Goal: Information Seeking & Learning: Check status

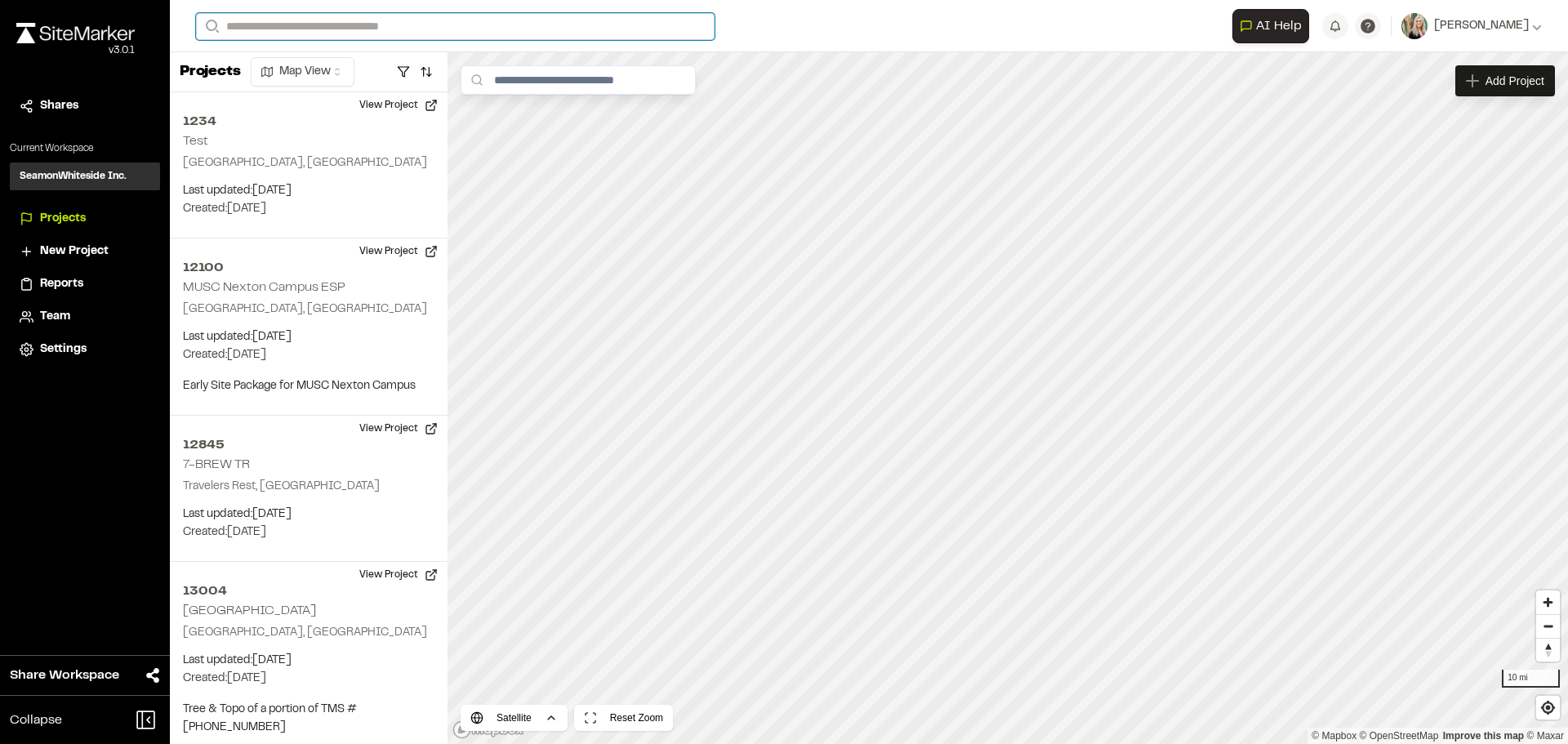
click at [267, 30] on input "Search" at bounding box center [455, 26] width 518 height 27
type input "****"
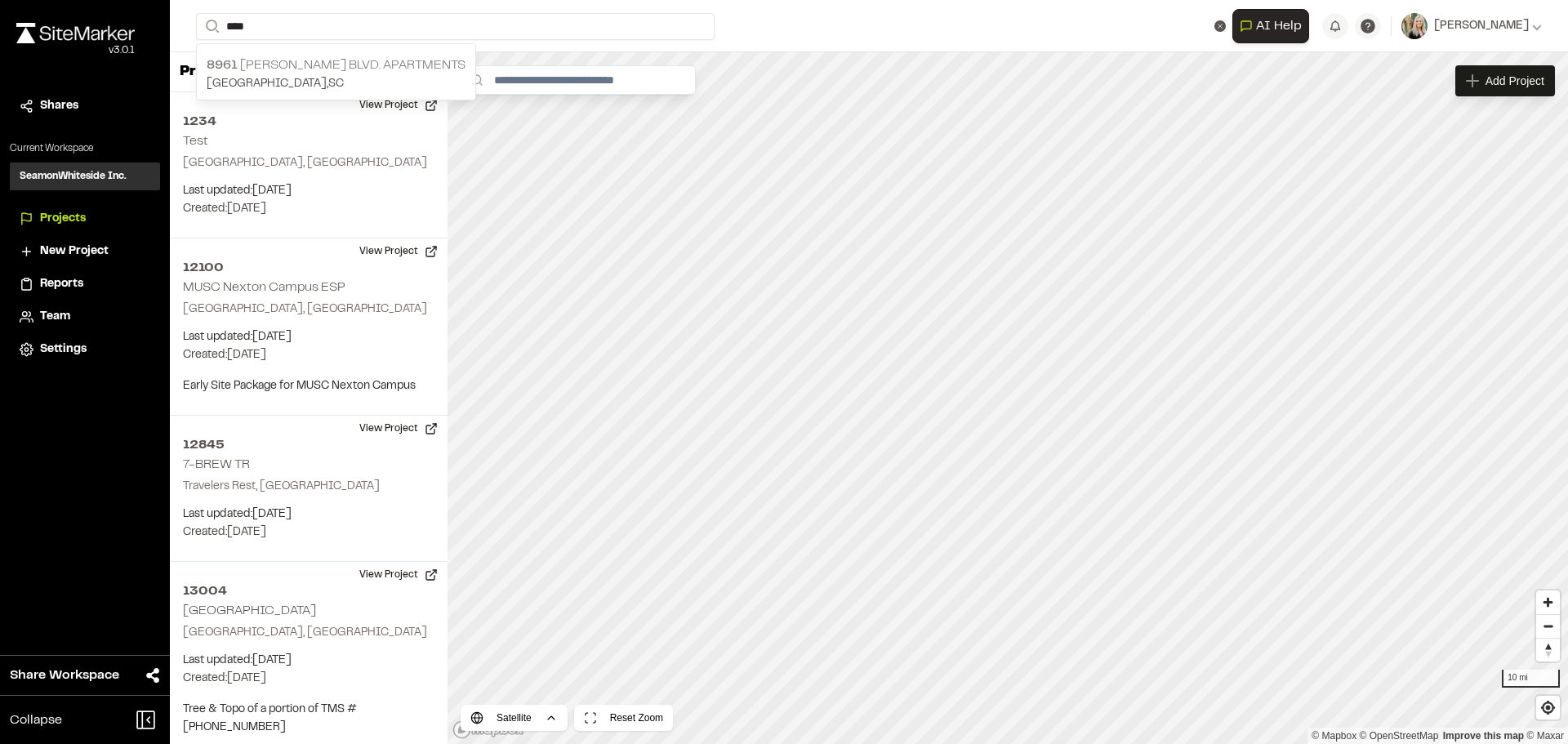
click at [298, 64] on p "[STREET_ADDRESS][PERSON_NAME] Apartments" at bounding box center [336, 65] width 259 height 19
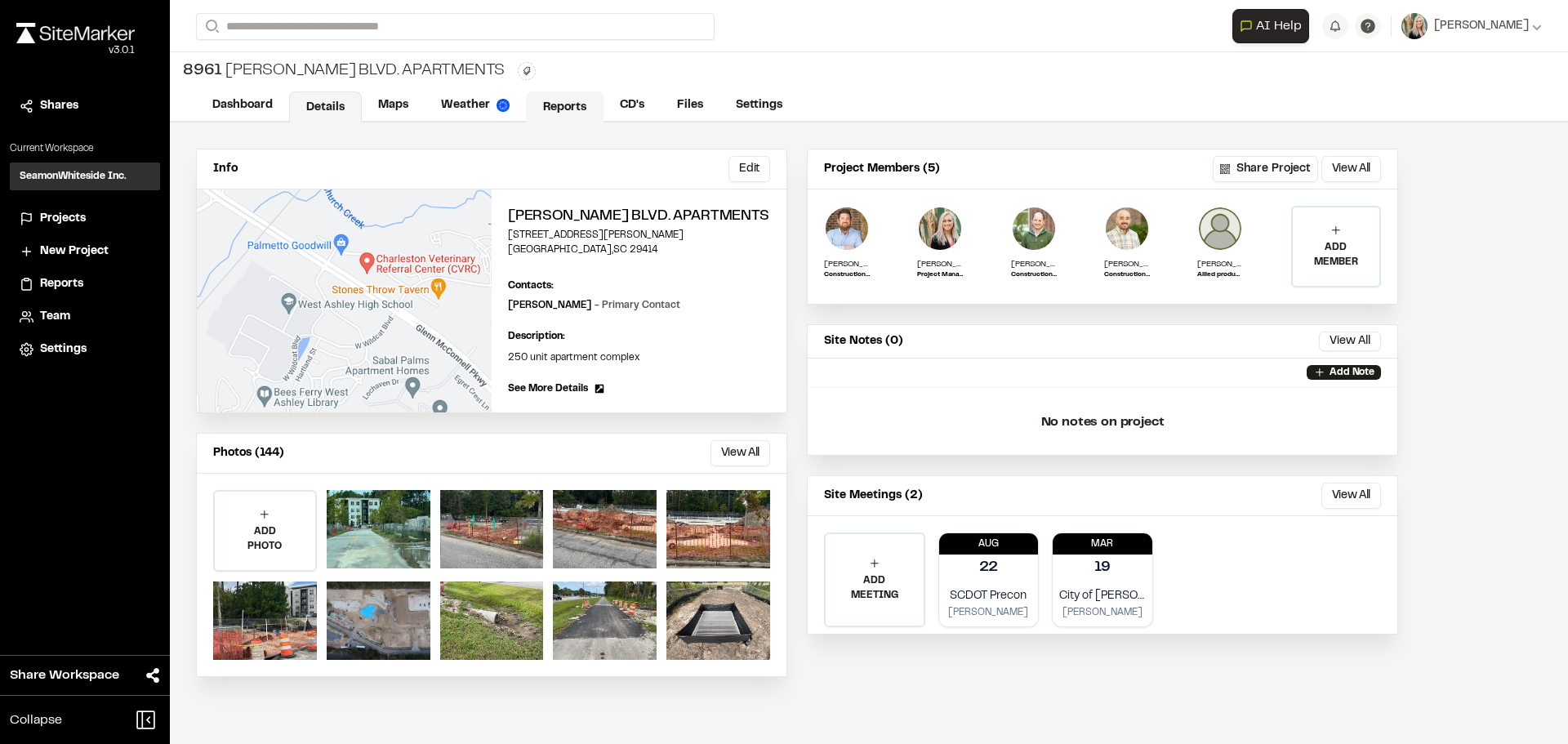
click at [577, 108] on link "Reports" at bounding box center [565, 107] width 78 height 31
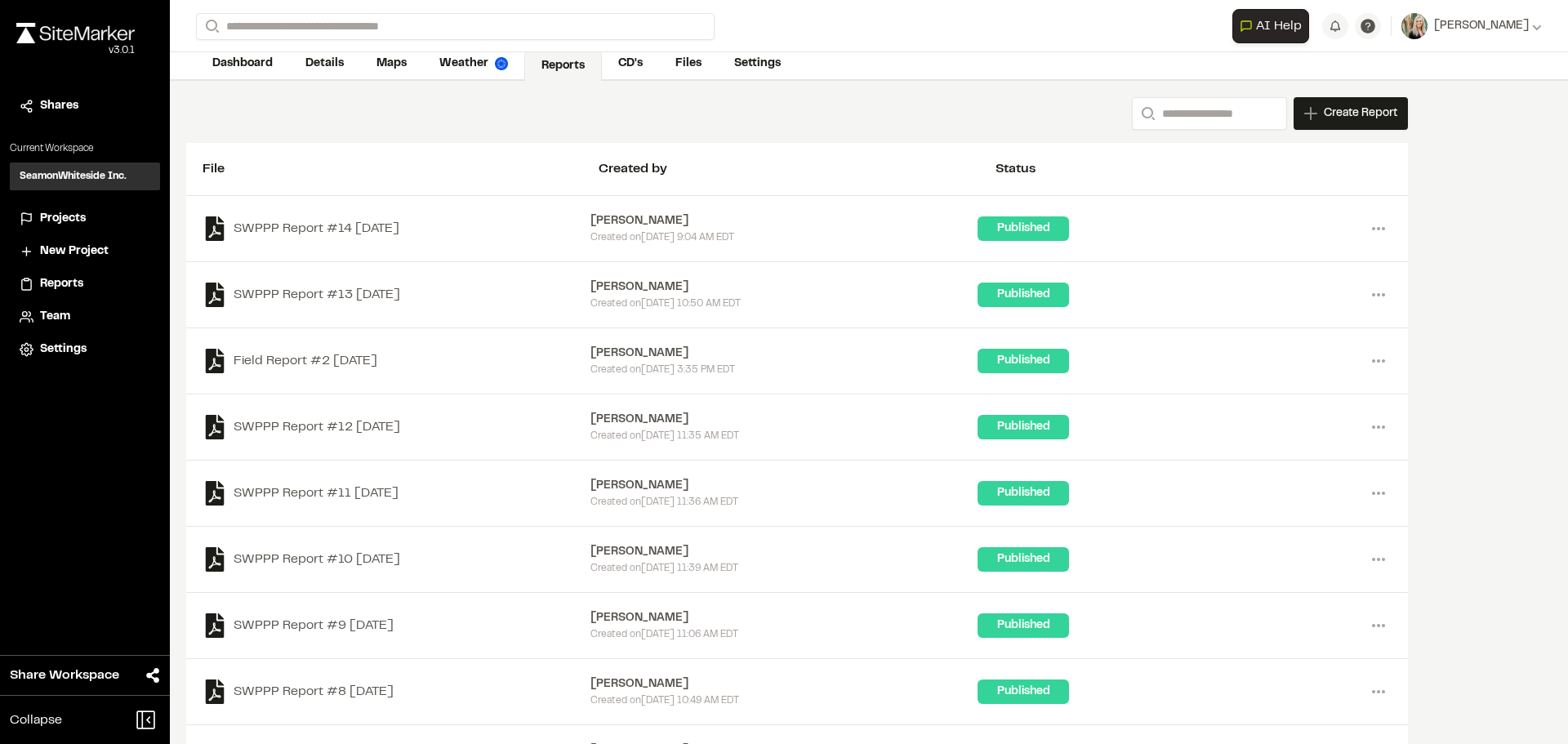
scroll to position [82, 0]
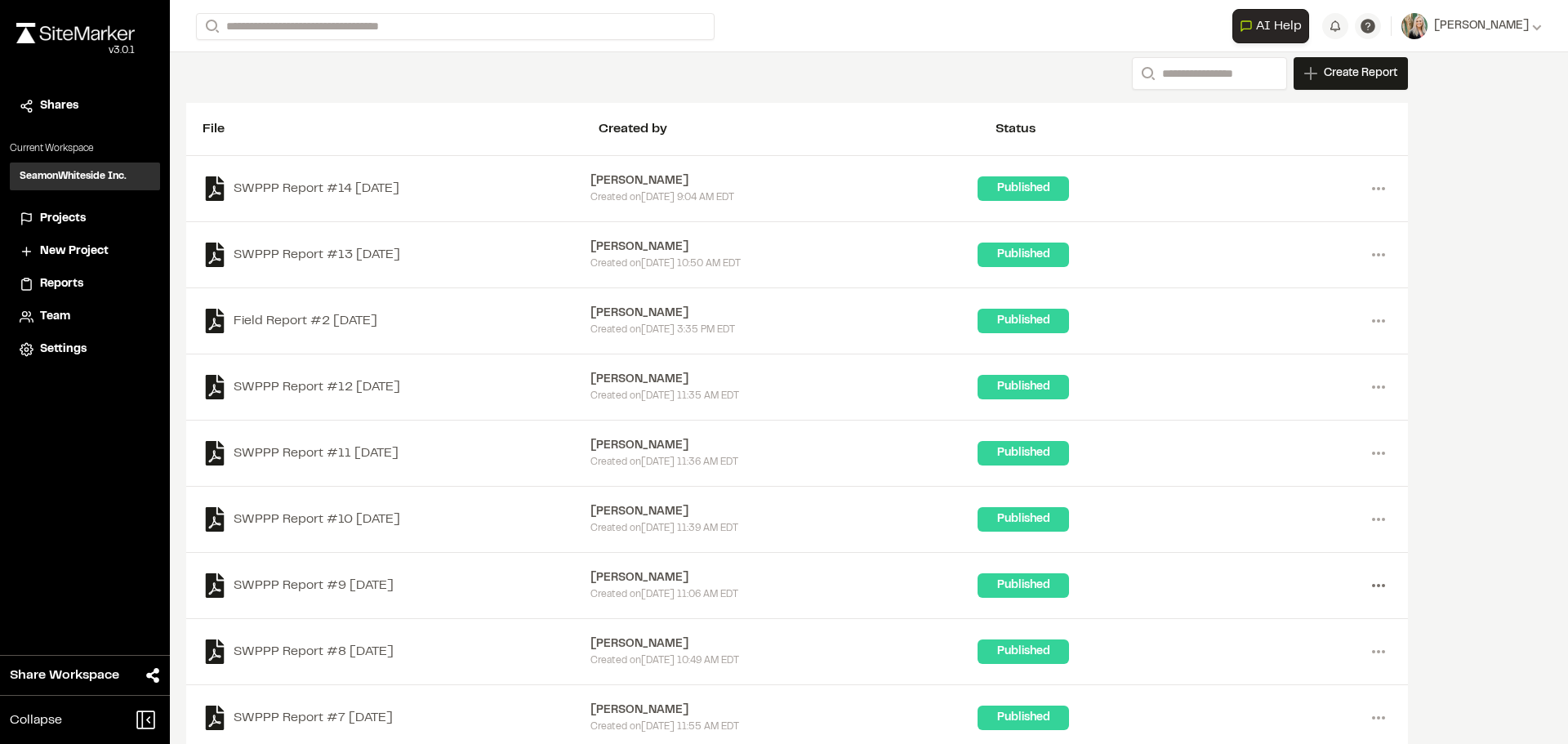
click at [1381, 588] on icon at bounding box center [1379, 586] width 26 height 26
click at [1305, 620] on link "View" at bounding box center [1319, 620] width 142 height 24
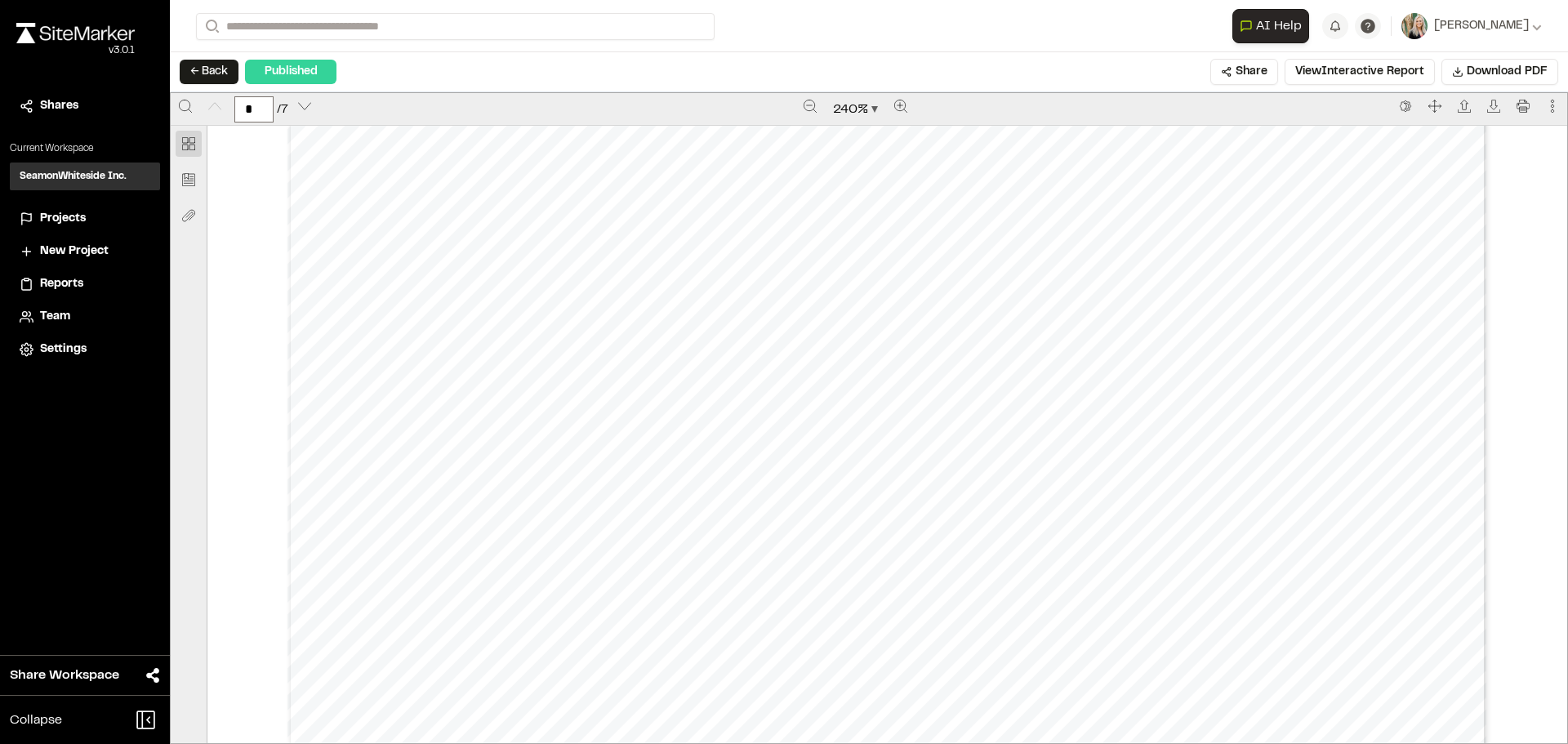
scroll to position [490, 0]
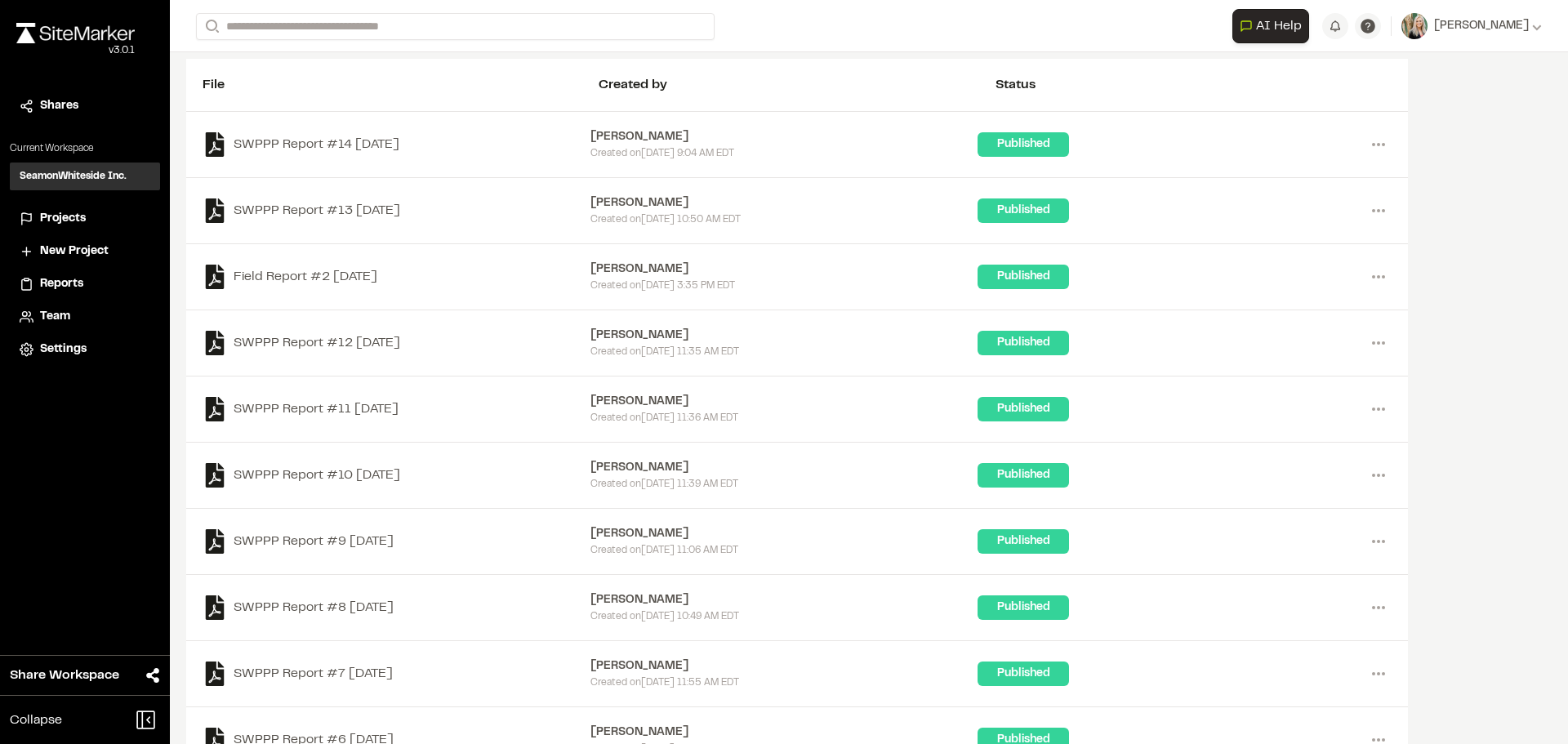
scroll to position [163, 0]
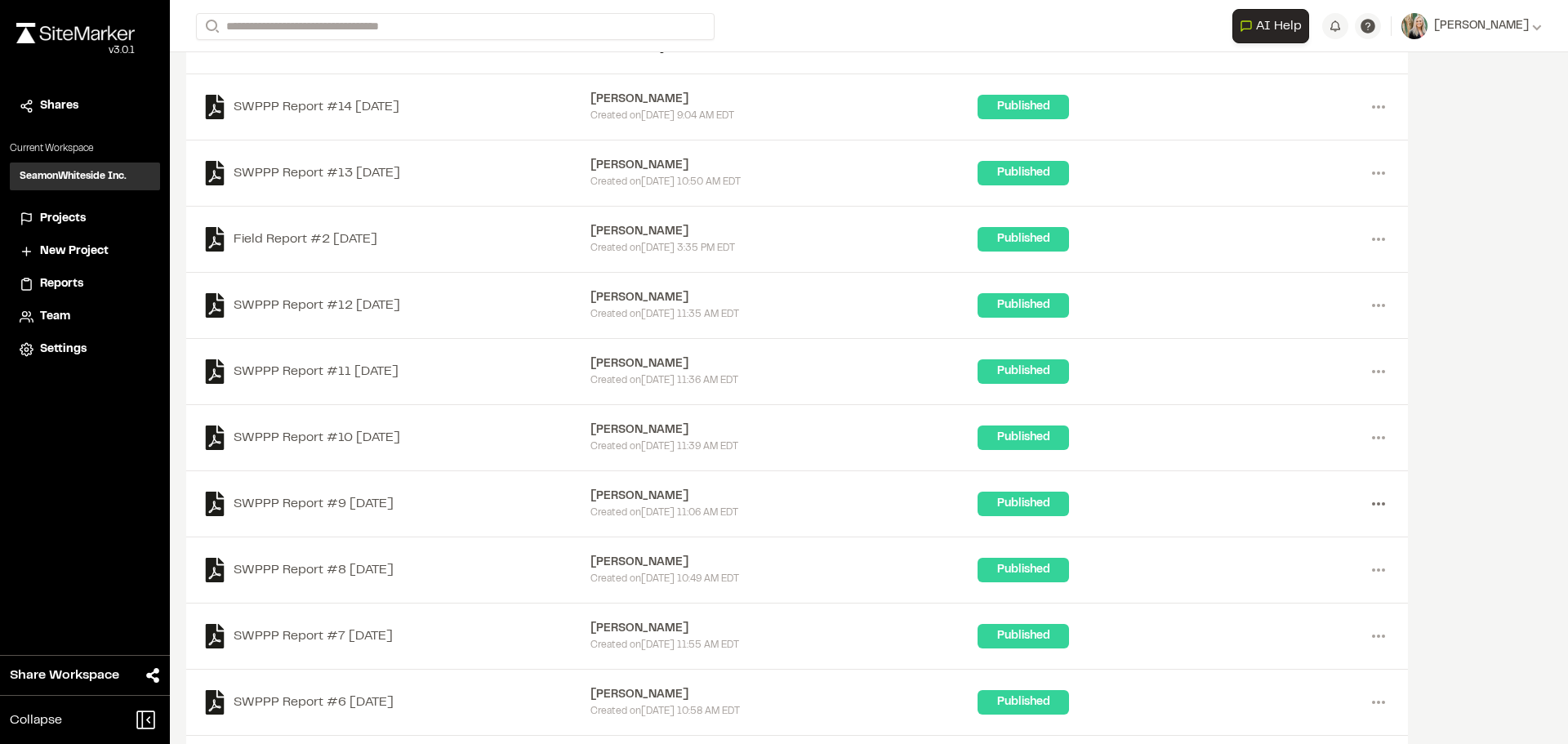
click at [1379, 497] on icon at bounding box center [1379, 504] width 26 height 26
click at [1292, 532] on link "View" at bounding box center [1319, 538] width 142 height 24
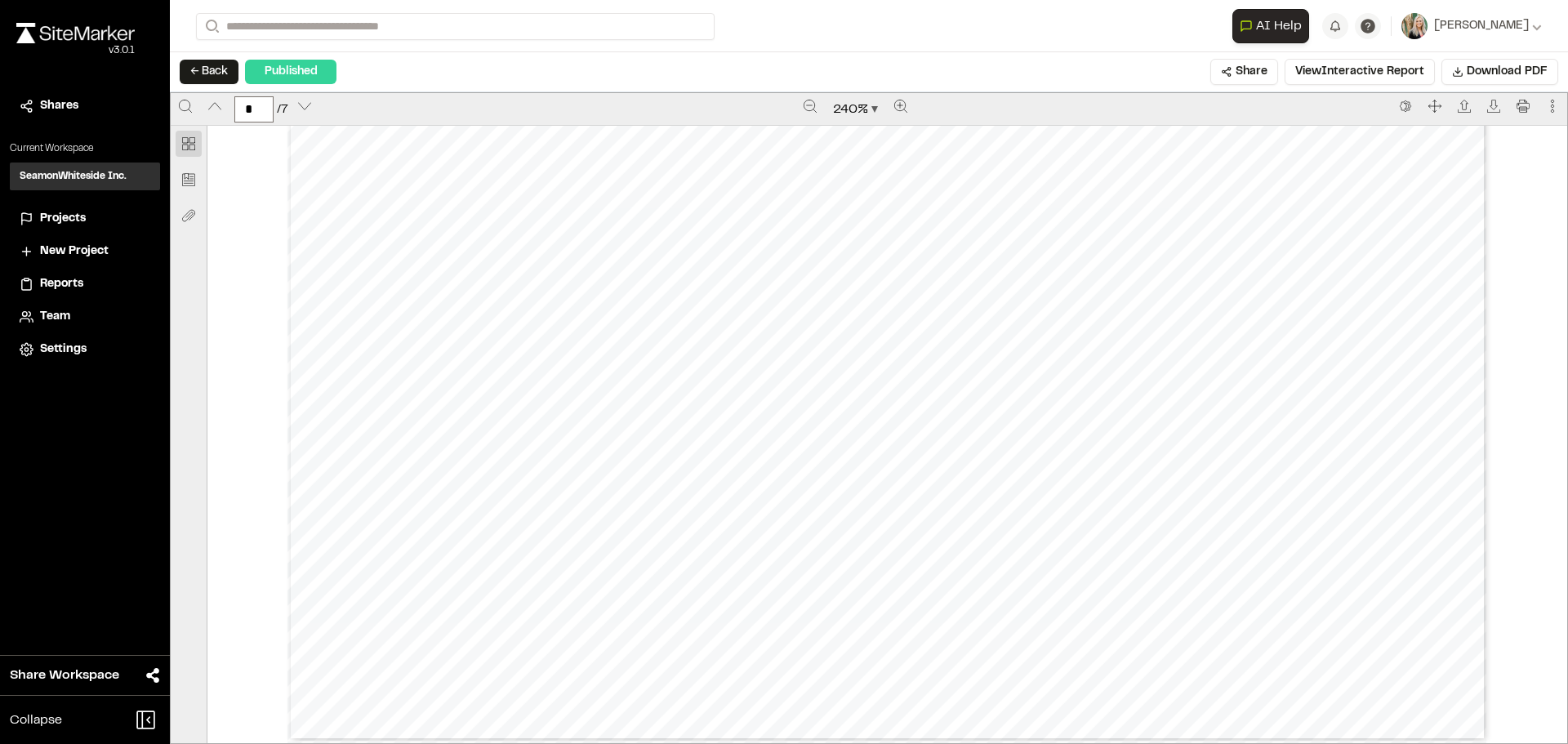
scroll to position [2533, 0]
type input "*"
click at [218, 64] on button "← Back" at bounding box center [209, 71] width 59 height 24
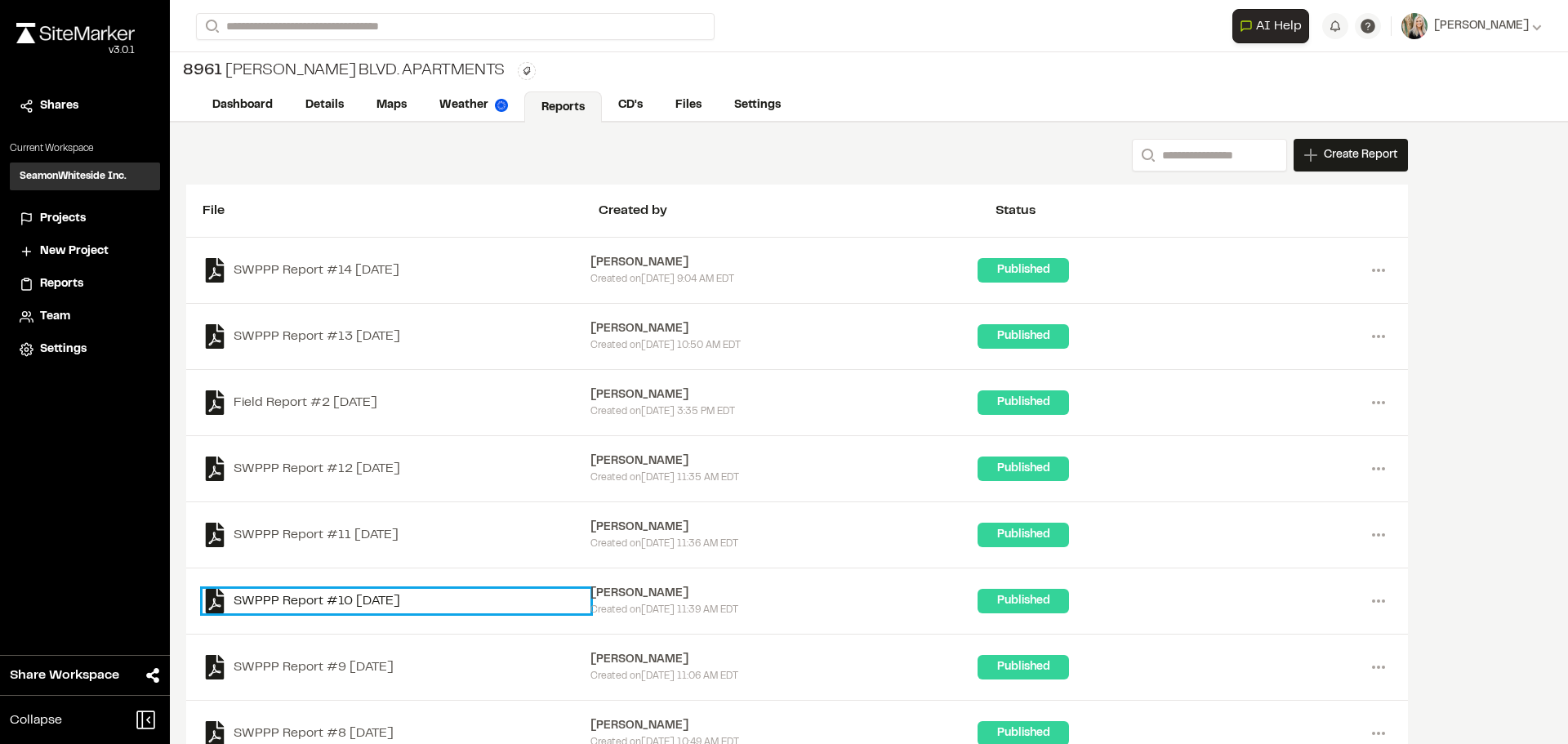
click at [326, 603] on link "SWPPP Report #10 [DATE]" at bounding box center [397, 601] width 388 height 24
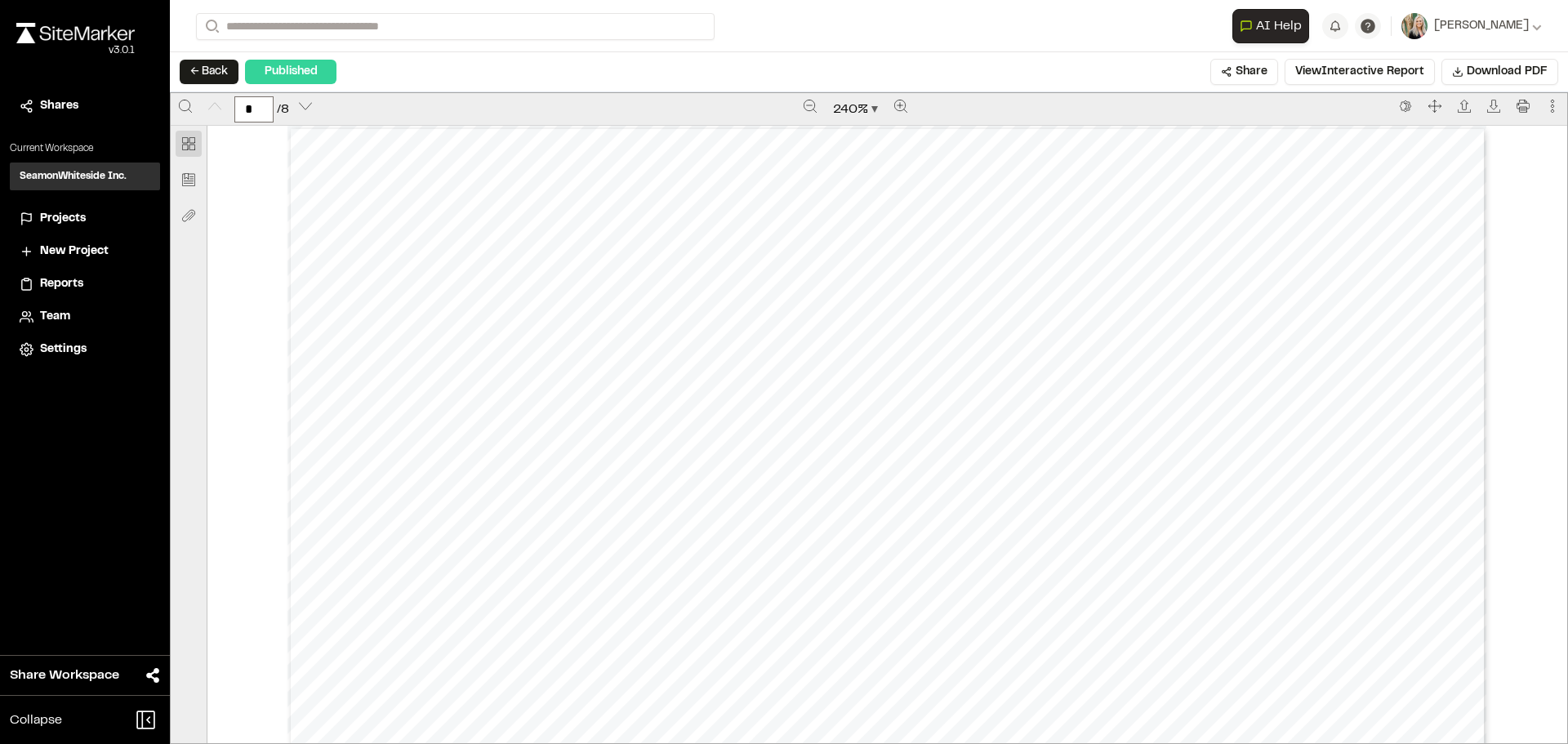
drag, startPoint x: 652, startPoint y: 455, endPoint x: 806, endPoint y: 450, distance: 154.1
drag, startPoint x: 806, startPoint y: 450, endPoint x: 816, endPoint y: 450, distance: 10.0
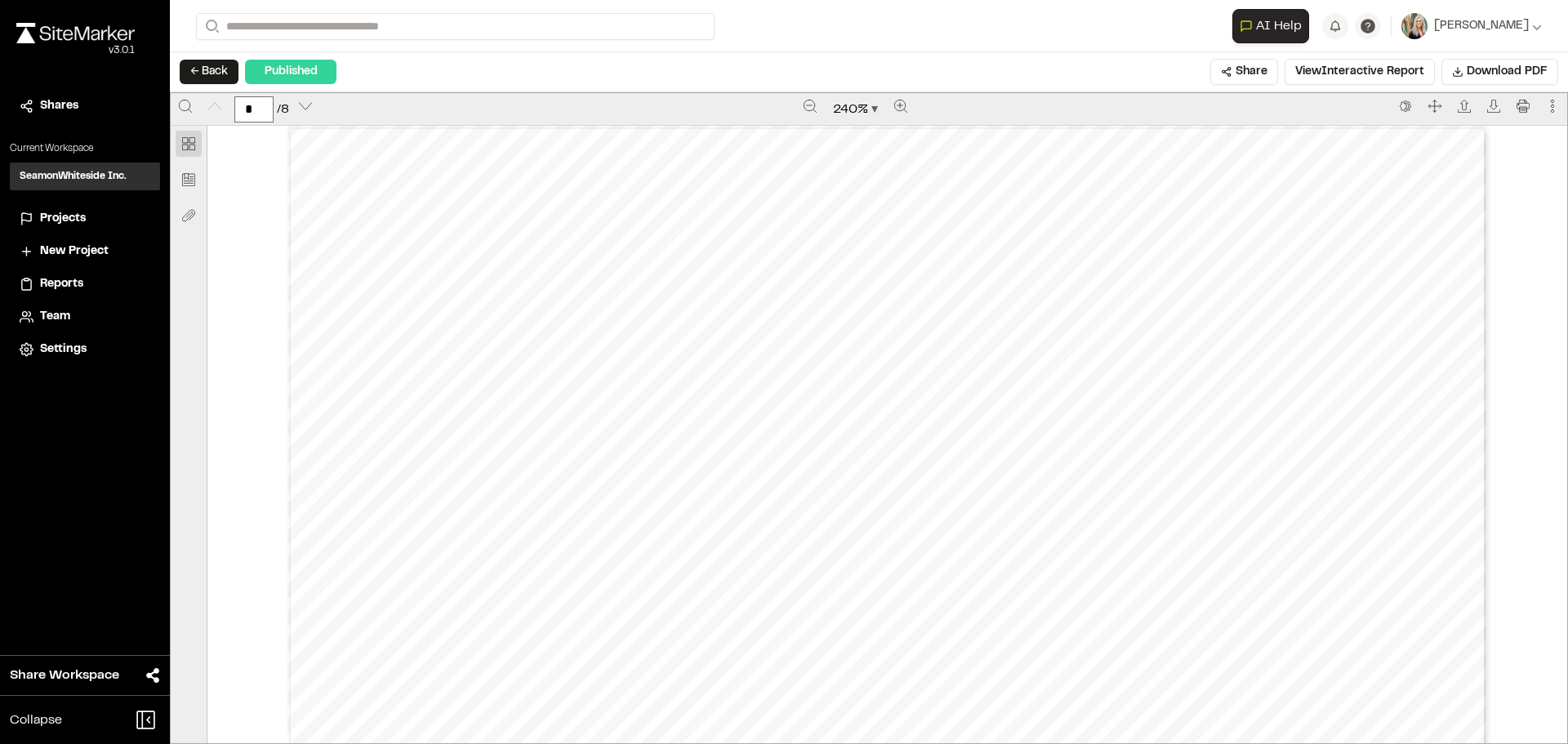
drag, startPoint x: 625, startPoint y: 442, endPoint x: 864, endPoint y: 477, distance: 241.5
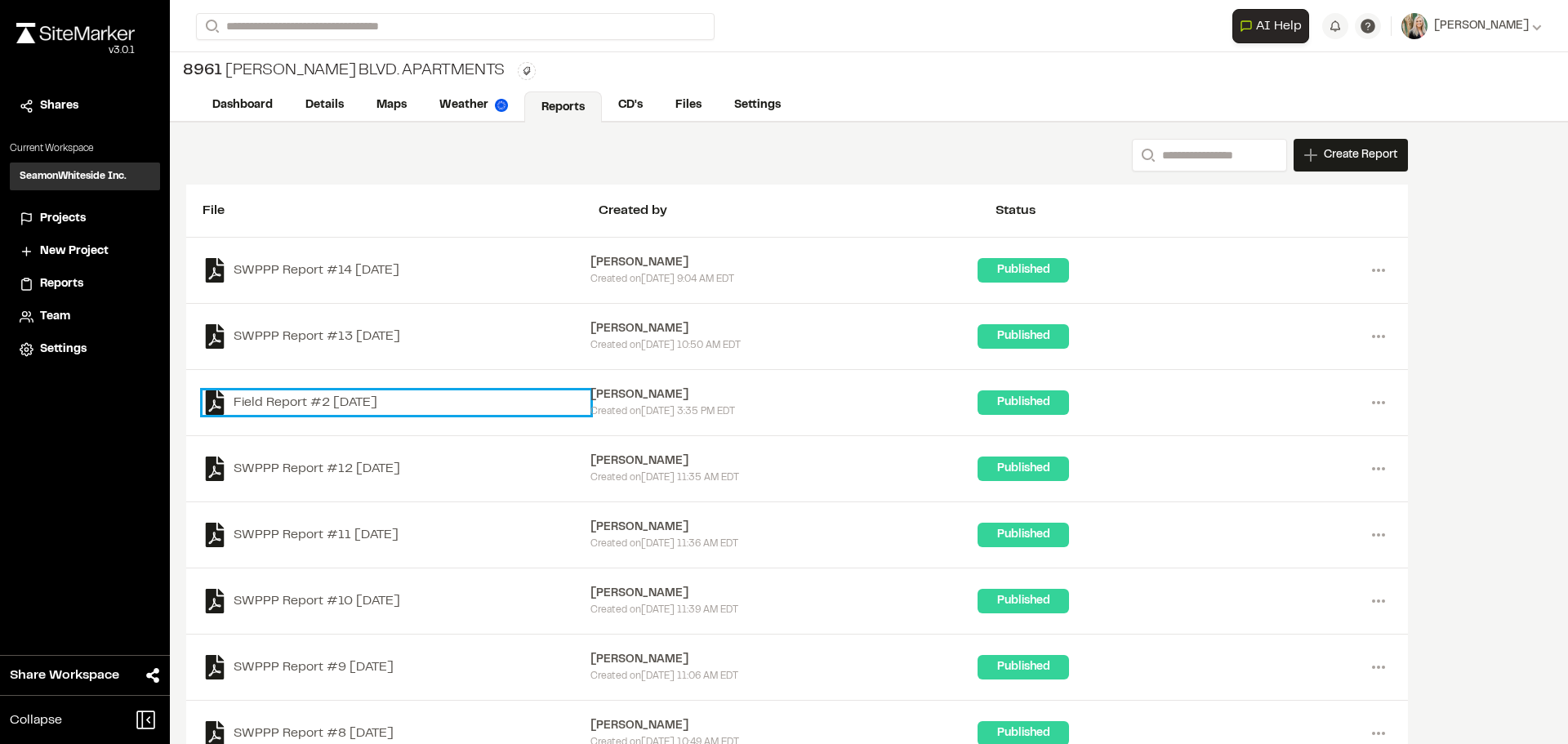
click at [350, 413] on link "Field Report #2 [DATE]" at bounding box center [397, 402] width 388 height 24
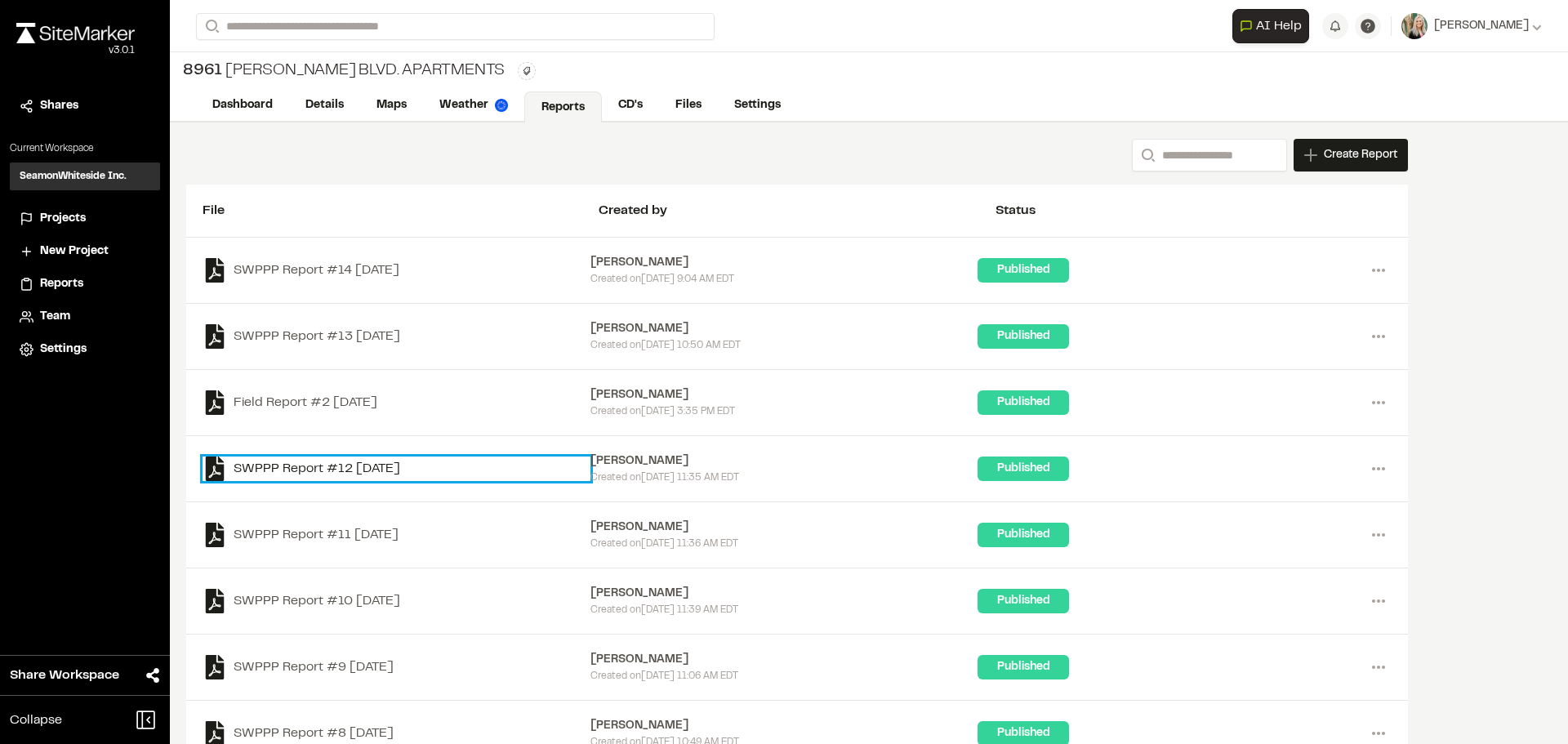
click at [343, 468] on link "SWPPP Report #12 [DATE]" at bounding box center [397, 468] width 388 height 24
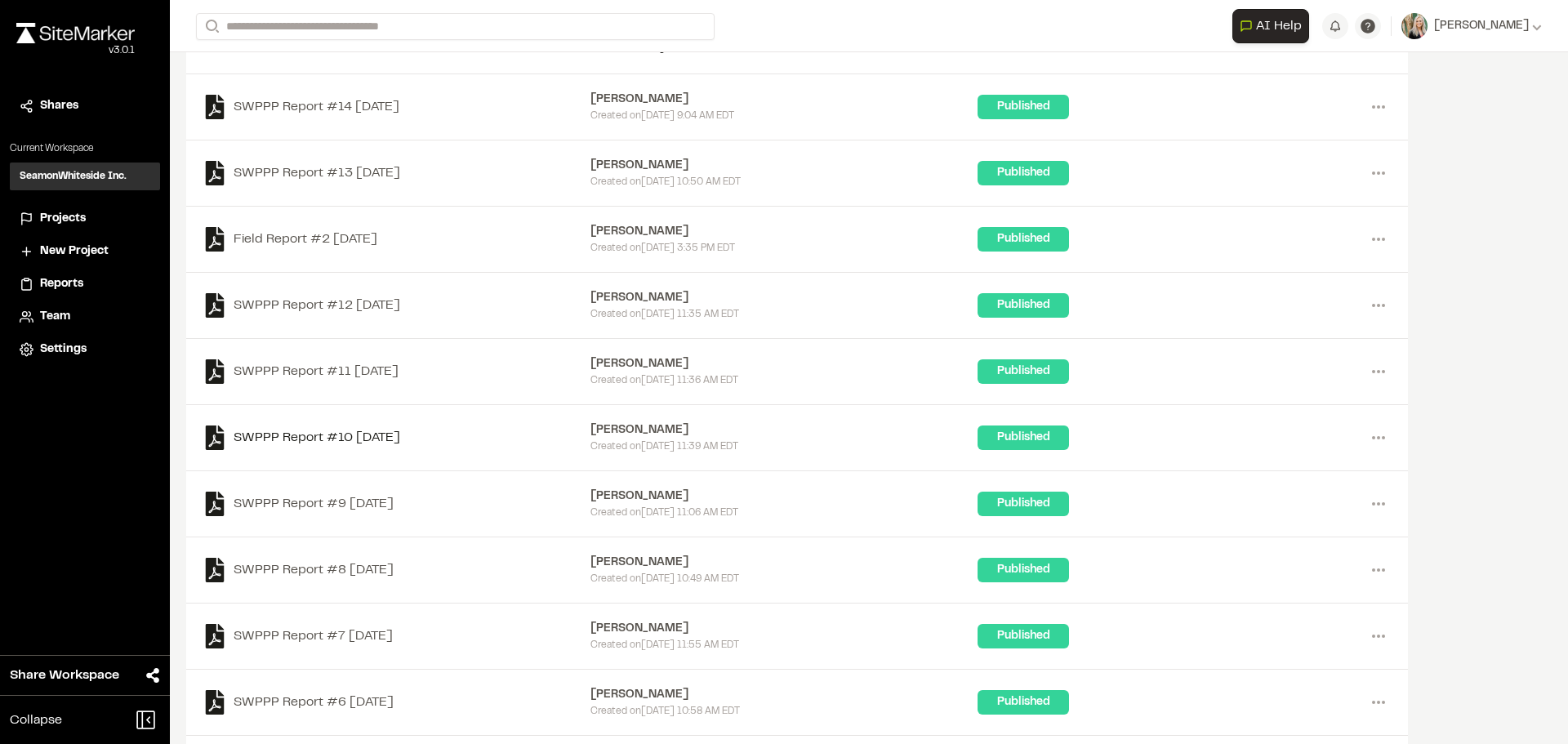
scroll to position [245, 0]
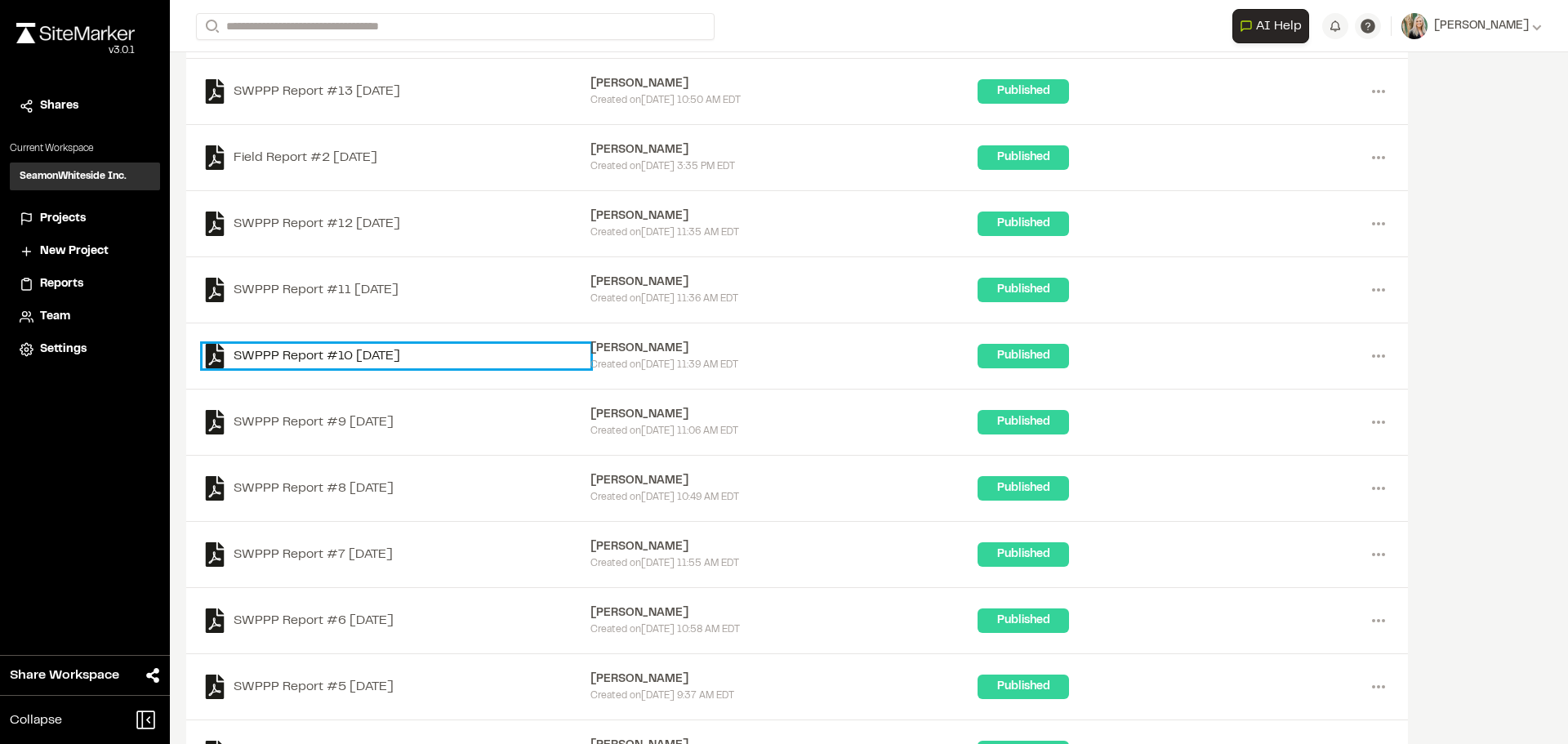
click at [376, 363] on link "SWPPP Report #10 [DATE]" at bounding box center [397, 355] width 388 height 24
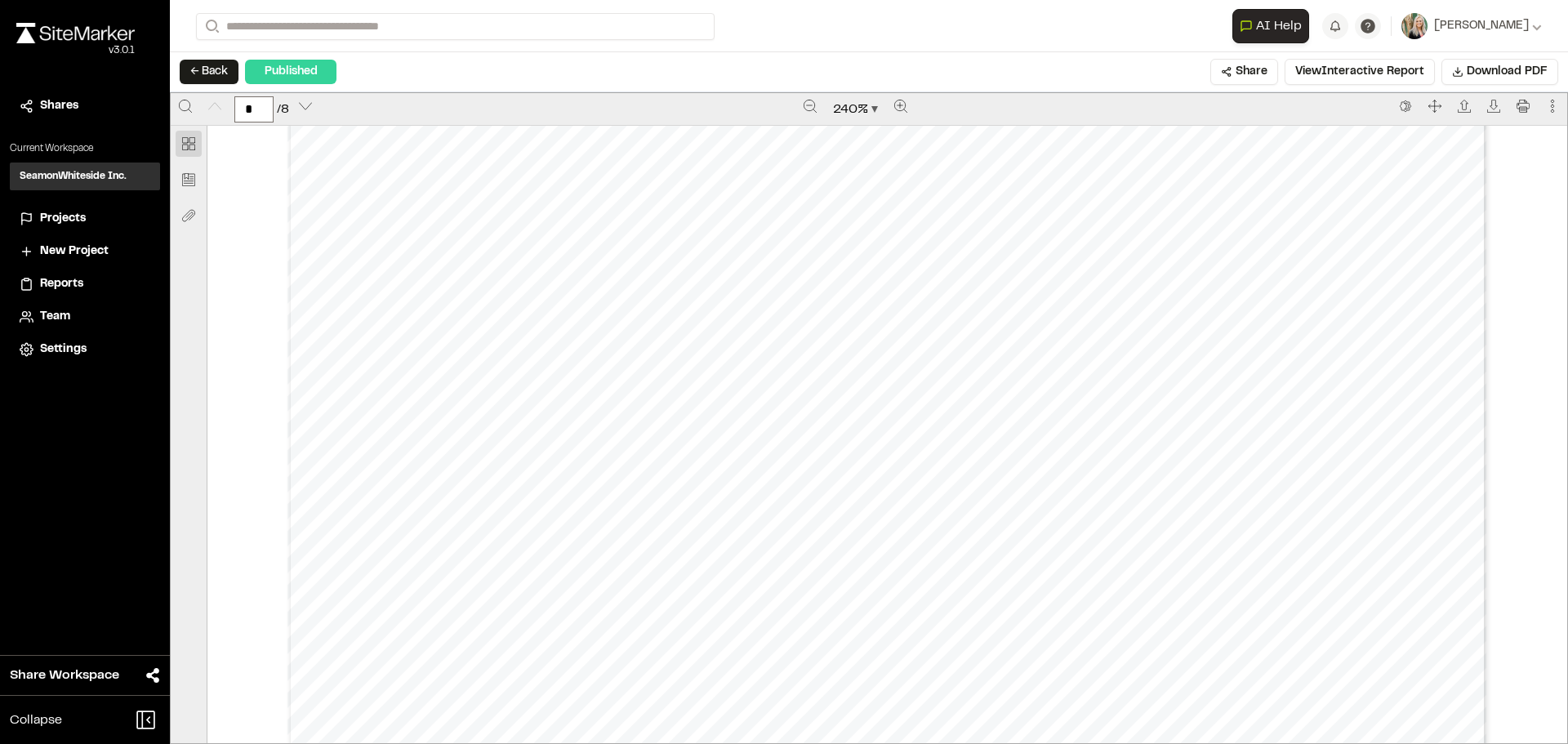
scroll to position [82, 0]
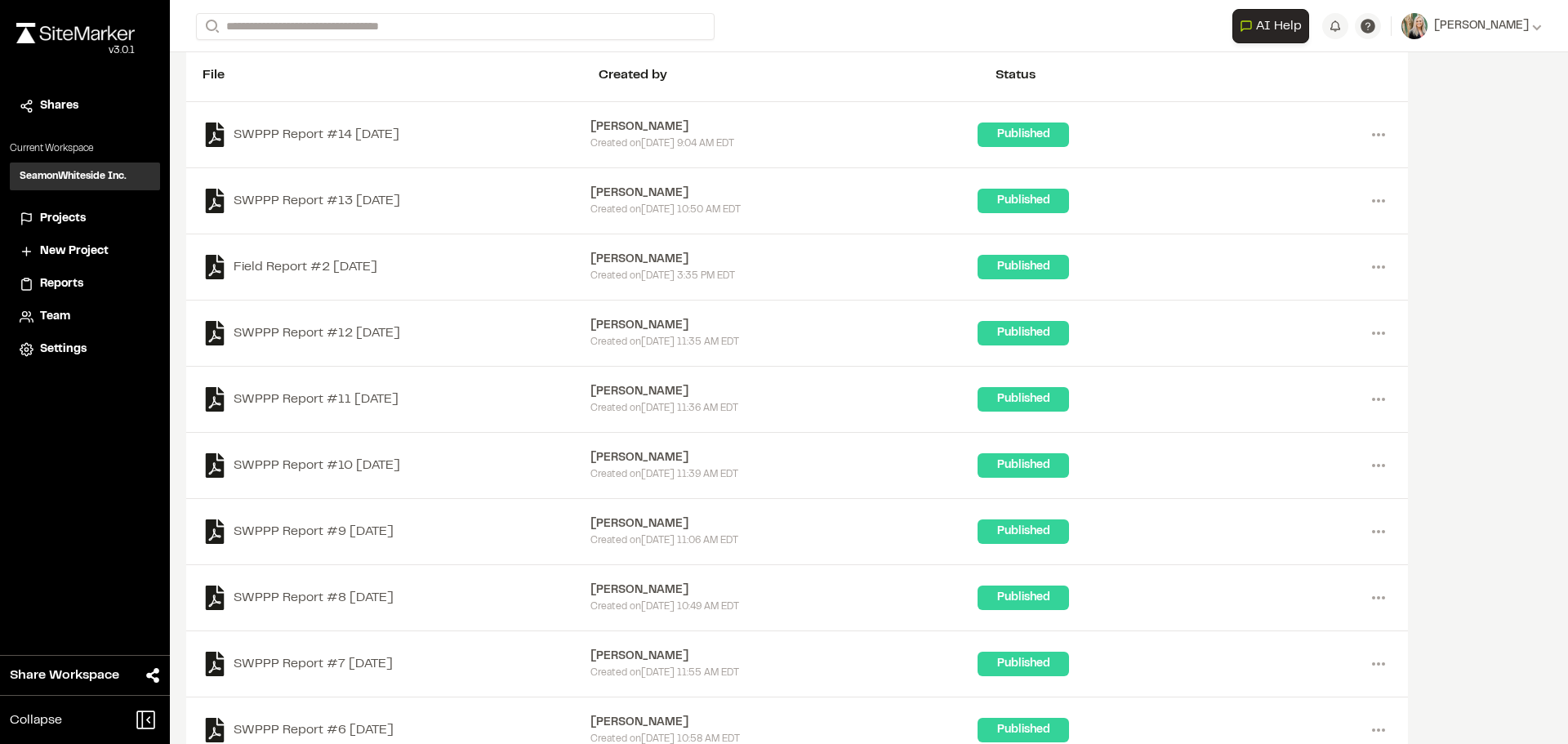
scroll to position [163, 0]
